Goal: Task Accomplishment & Management: Manage account settings

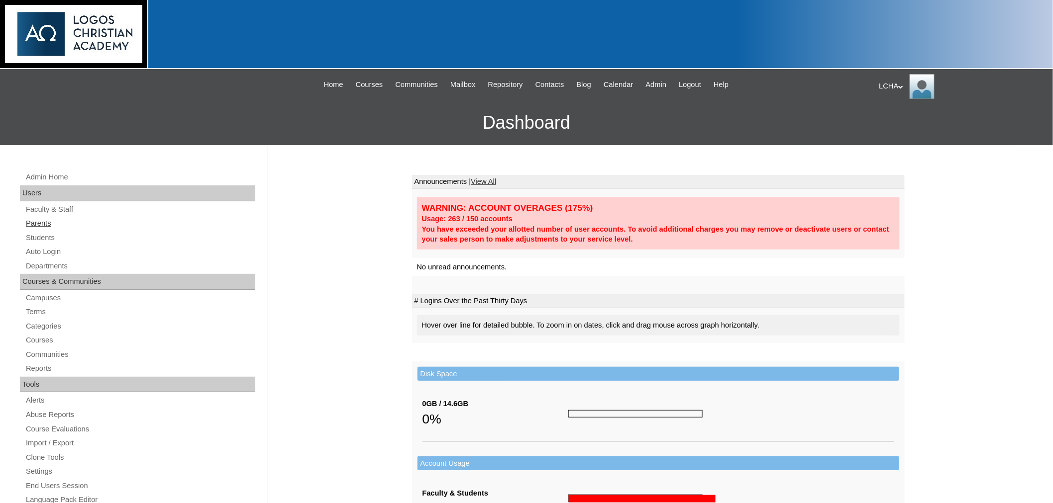
click at [41, 221] on link "Parents" at bounding box center [140, 223] width 230 height 12
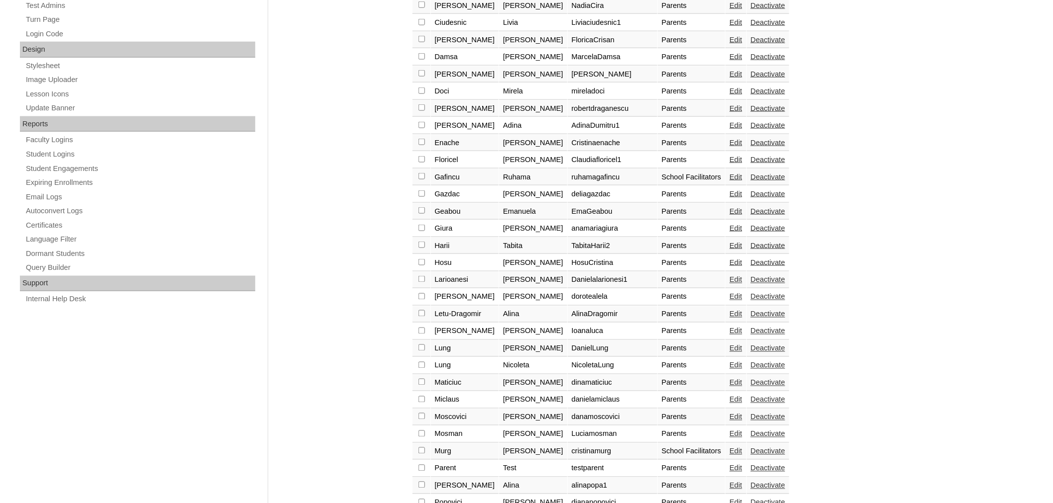
scroll to position [623, 0]
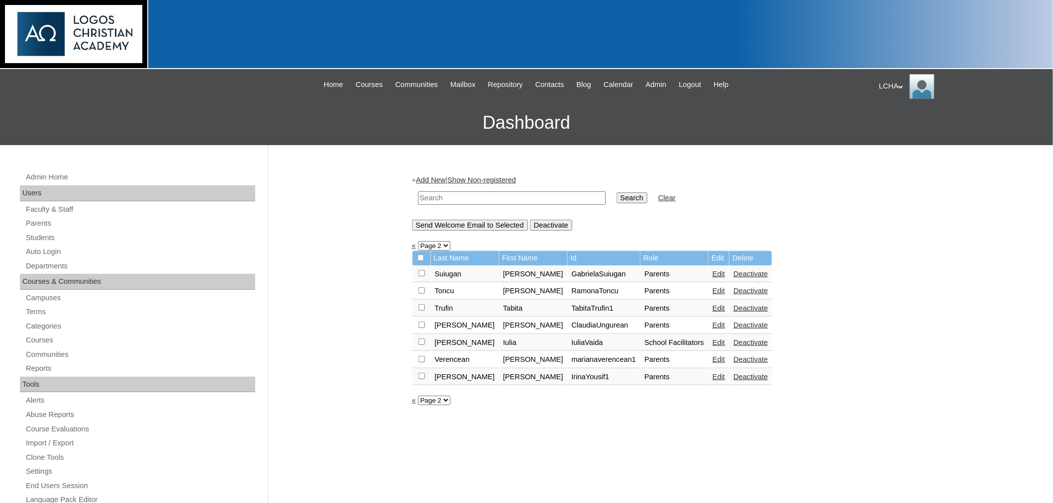
click at [712, 270] on link "Edit" at bounding box center [718, 274] width 12 height 8
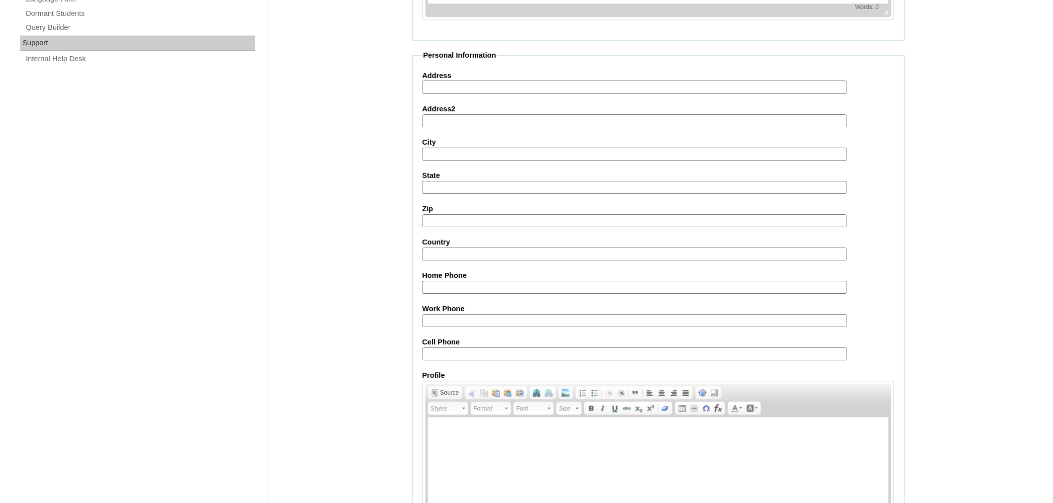
scroll to position [812, 0]
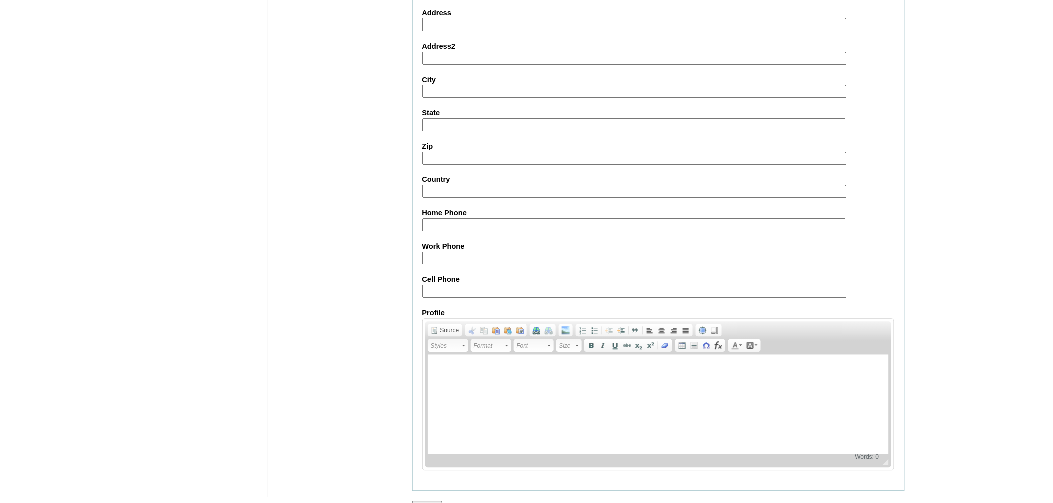
click at [423, 501] on input "Submit" at bounding box center [427, 506] width 31 height 11
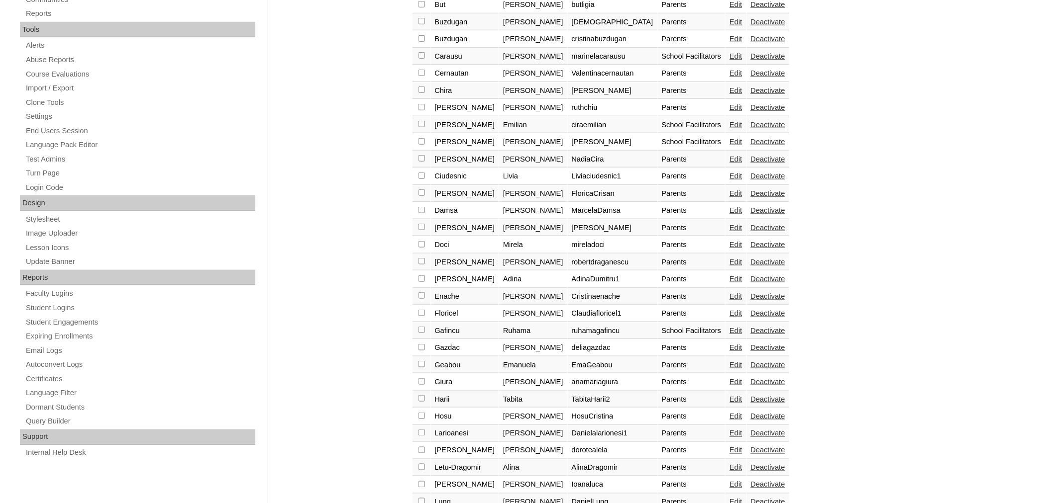
scroll to position [623, 0]
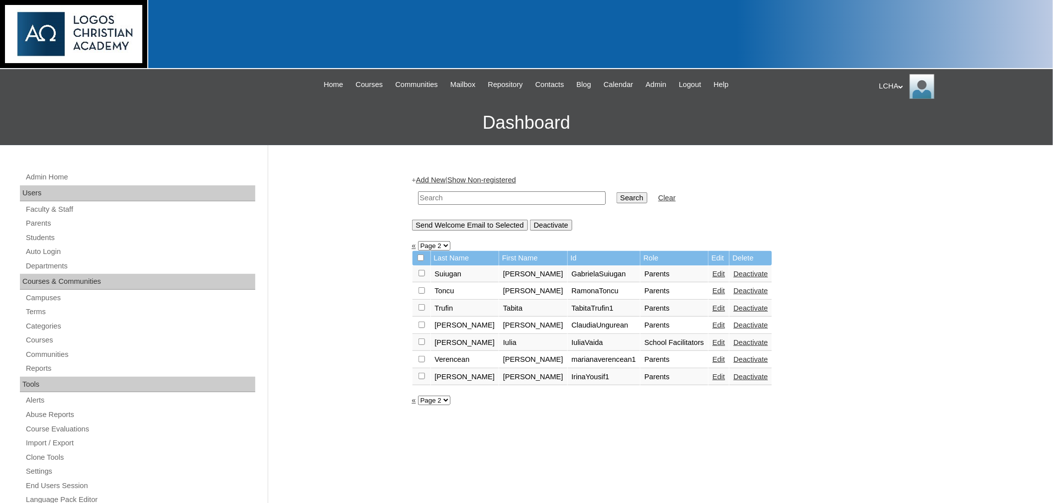
click at [420, 270] on input "checkbox" at bounding box center [421, 273] width 6 height 6
checkbox input "true"
click at [463, 220] on input "Send Welcome Email to Selected" at bounding box center [470, 225] width 116 height 11
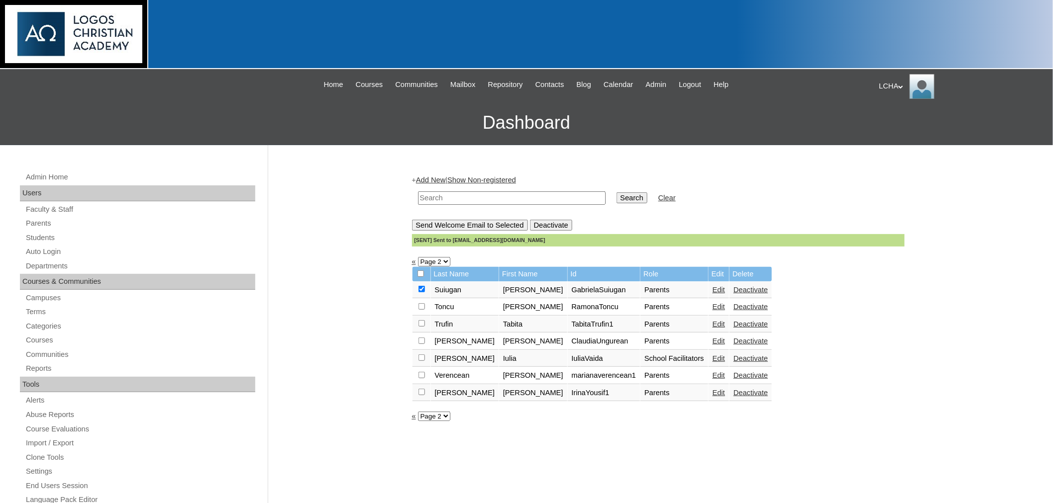
click at [712, 288] on link "Edit" at bounding box center [718, 290] width 12 height 8
